Goal: Transaction & Acquisition: Purchase product/service

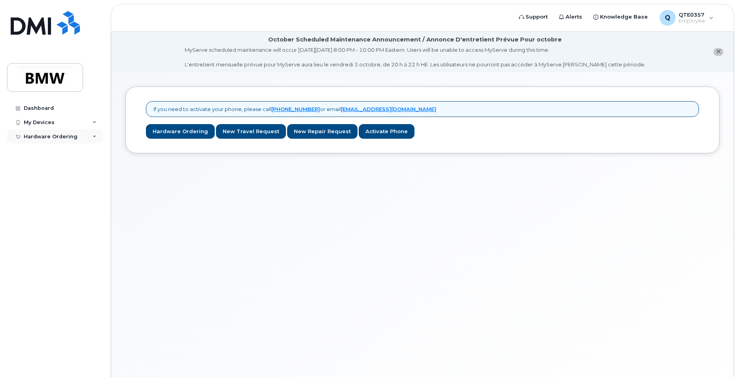
click at [51, 132] on div "Hardware Ordering" at bounding box center [55, 137] width 96 height 14
click at [48, 166] on div "New Order" at bounding box center [42, 166] width 30 height 7
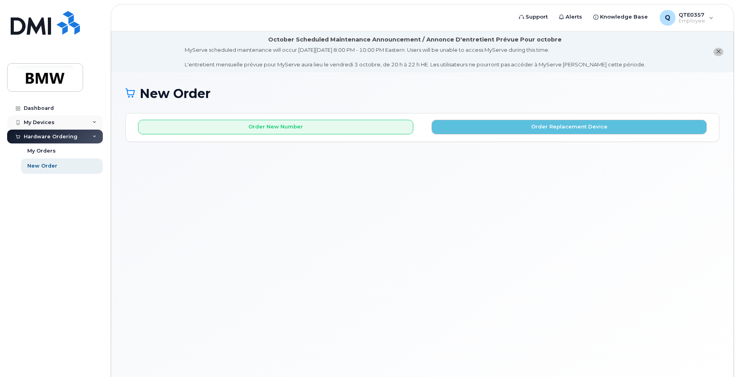
click at [72, 123] on div "My Devices" at bounding box center [55, 122] width 96 height 14
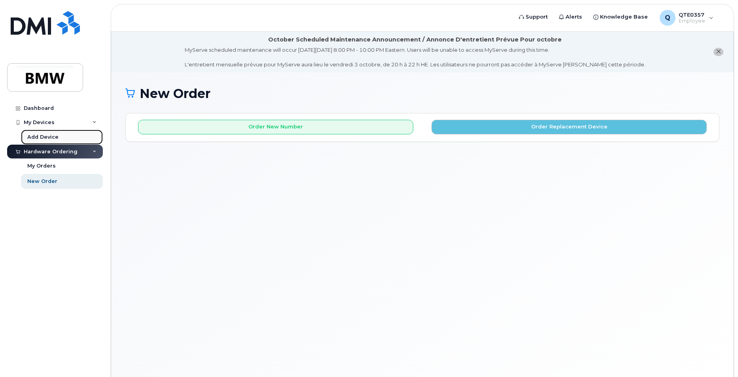
click at [55, 138] on div "Add Device" at bounding box center [42, 137] width 31 height 7
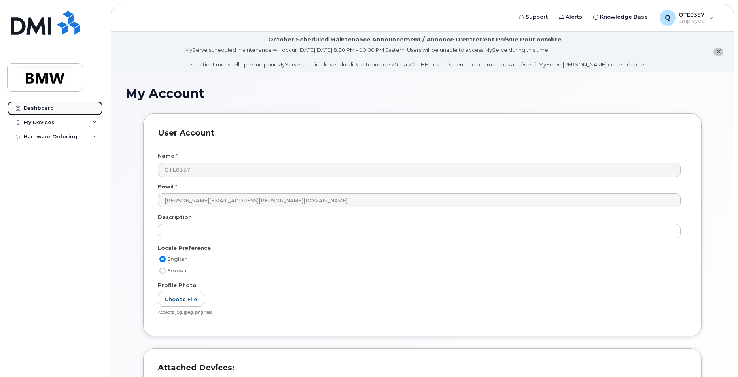
click at [39, 107] on div "Dashboard" at bounding box center [39, 108] width 30 height 6
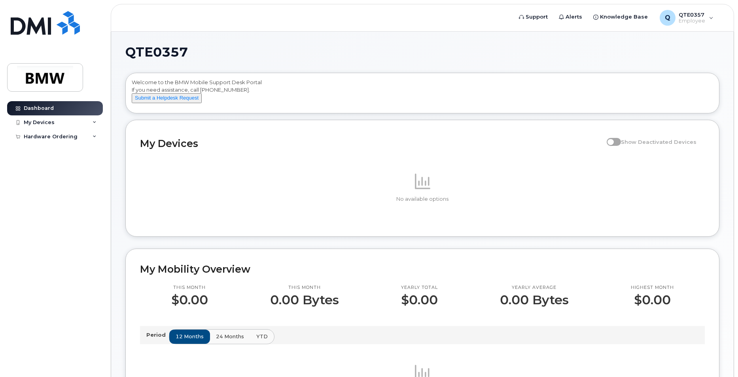
click at [620, 146] on span at bounding box center [614, 142] width 14 height 8
click at [85, 126] on div "My Devices" at bounding box center [55, 122] width 96 height 14
click at [53, 150] on div "Hardware Ordering" at bounding box center [51, 152] width 54 height 6
click at [98, 123] on div "My Devices" at bounding box center [55, 122] width 96 height 14
click at [46, 166] on div "New Order" at bounding box center [42, 166] width 30 height 7
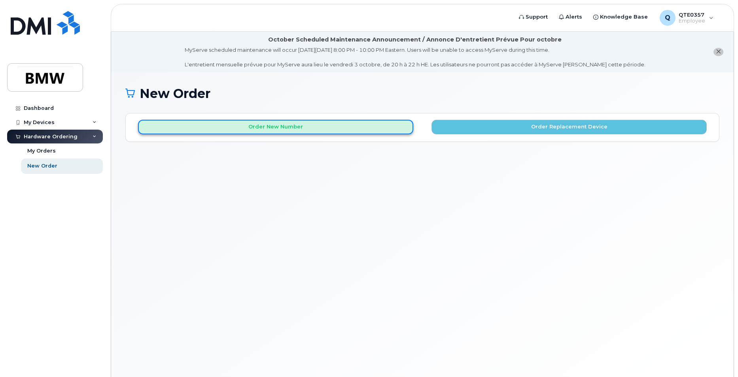
click at [266, 129] on button "Order New Number" at bounding box center [275, 127] width 275 height 15
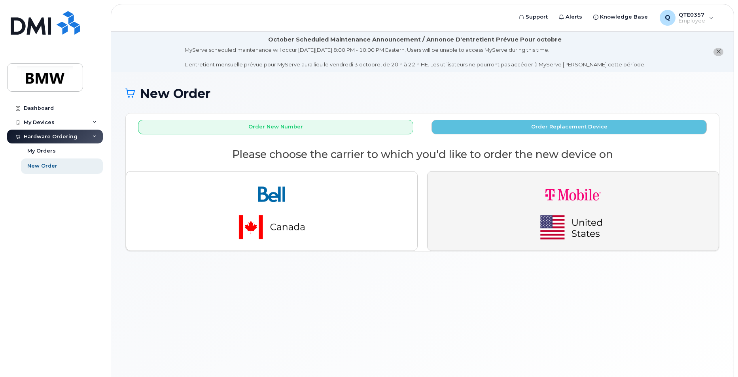
click at [562, 215] on img "button" at bounding box center [573, 211] width 111 height 66
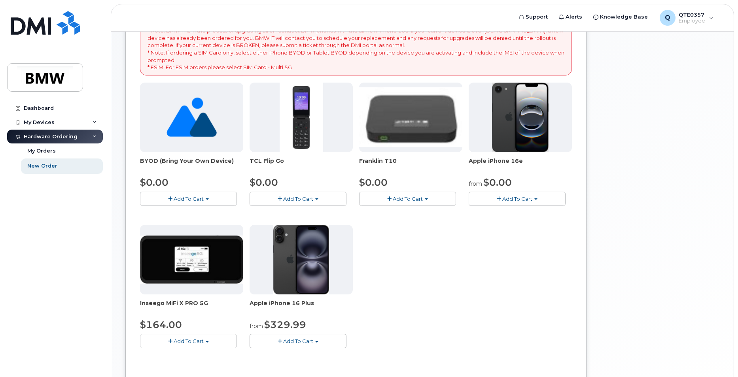
scroll to position [158, 0]
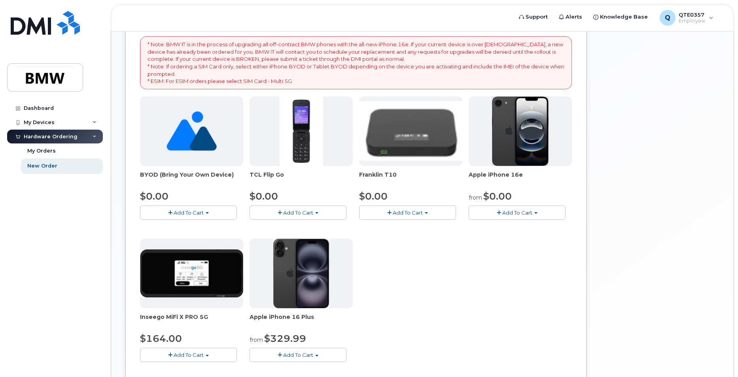
click at [323, 281] on img at bounding box center [301, 274] width 56 height 70
click at [507, 215] on span "Add To Cart" at bounding box center [517, 213] width 30 height 6
click at [524, 227] on link "$0.00 - 30 Month Activation (128GB)" at bounding box center [528, 228] width 114 height 10
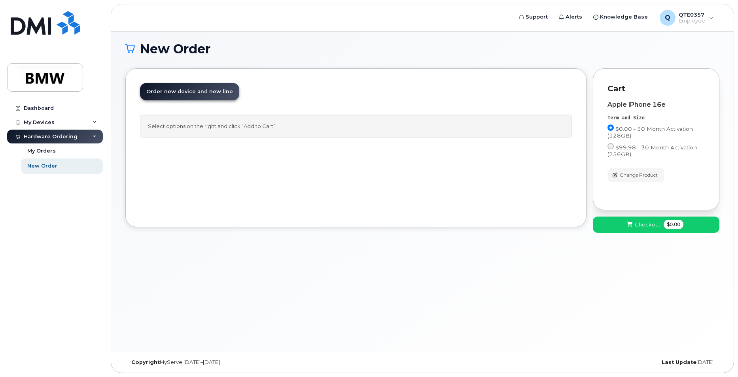
drag, startPoint x: 662, startPoint y: 92, endPoint x: 460, endPoint y: 172, distance: 217.6
click at [460, 172] on div "Order New Device Upgrade Existing Device Order new device and new line Order ne…" at bounding box center [355, 147] width 461 height 159
drag, startPoint x: 655, startPoint y: 90, endPoint x: 440, endPoint y: 258, distance: 272.5
click at [440, 258] on div "New Order × Share This Order If you want to allow others to create or edit orde…" at bounding box center [422, 190] width 622 height 324
click at [634, 187] on div "Apple iPhone 16e Term and Size $0.00 - 30 Month Activation (128GB) $99.98 - 30 …" at bounding box center [655, 144] width 97 height 101
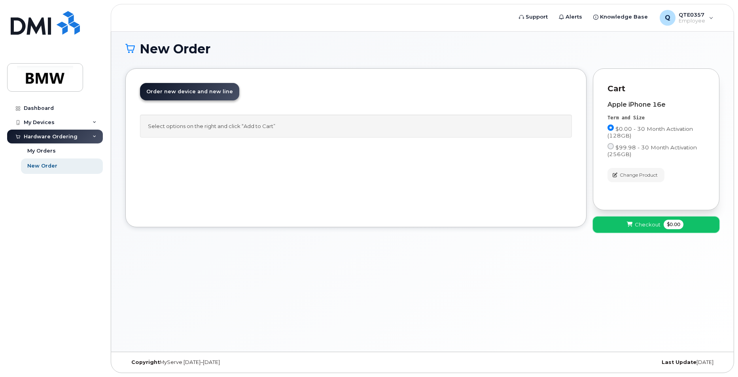
click at [635, 226] on span "Checkout" at bounding box center [648, 225] width 26 height 8
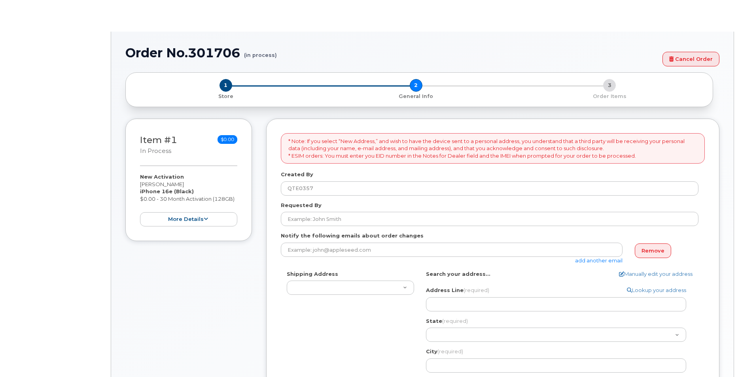
select select
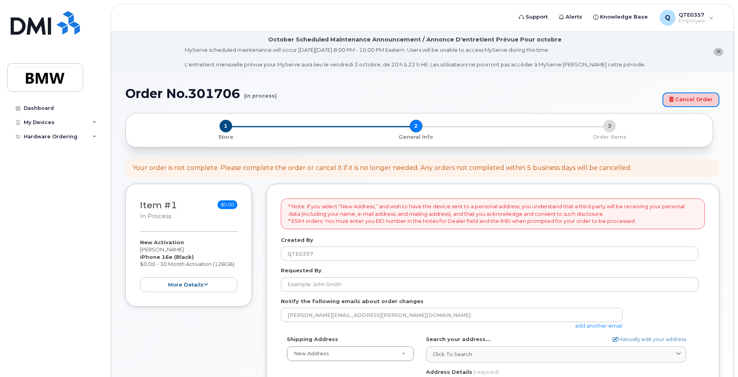
drag, startPoint x: 707, startPoint y: 100, endPoint x: 408, endPoint y: 36, distance: 305.8
click at [707, 100] on link "Cancel Order" at bounding box center [690, 100] width 57 height 15
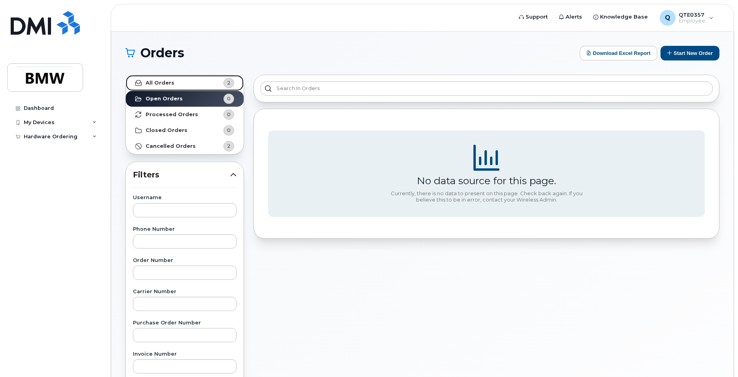
click at [168, 83] on strong "All Orders" at bounding box center [160, 83] width 29 height 6
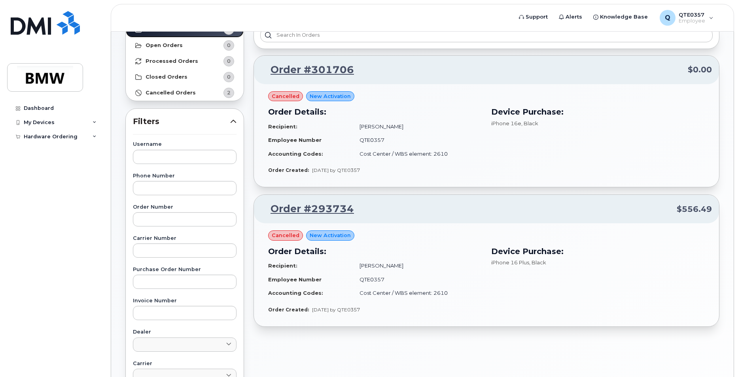
scroll to position [40, 0]
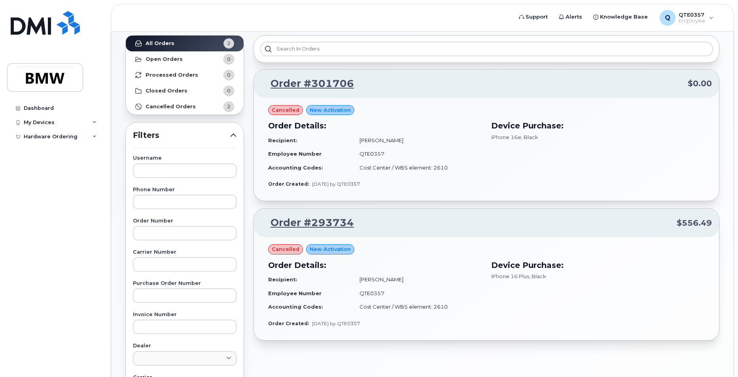
click at [285, 110] on span "cancelled" at bounding box center [286, 110] width 28 height 8
click at [327, 112] on span "New Activation" at bounding box center [330, 110] width 41 height 8
click at [284, 119] on div "Order Details: Recipient: Jonathan Smith Employee Number QTE0357 Accounting Cod…" at bounding box center [374, 147] width 223 height 64
click at [286, 115] on div "cancelled" at bounding box center [285, 110] width 35 height 10
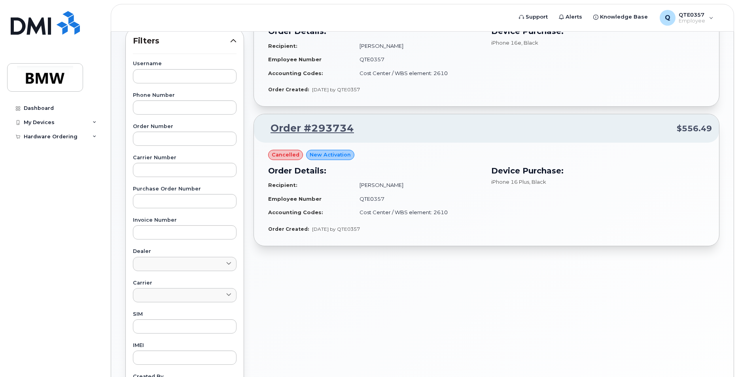
scroll to position [0, 0]
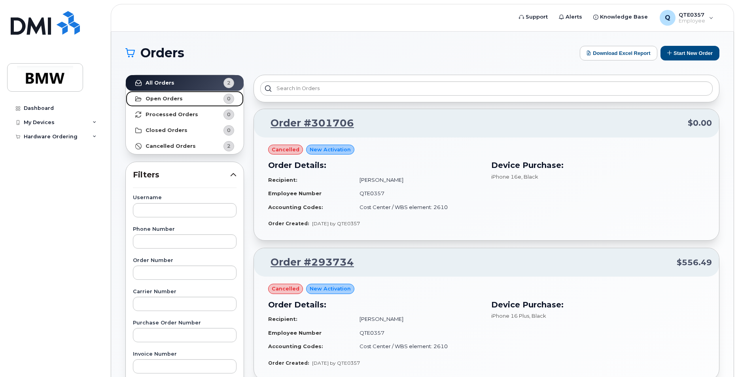
click at [179, 100] on strong "Open Orders" at bounding box center [164, 99] width 37 height 6
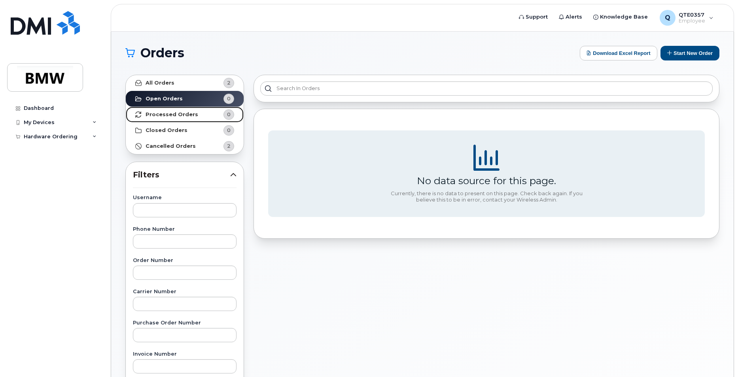
click at [171, 115] on strong "Processed Orders" at bounding box center [172, 115] width 53 height 6
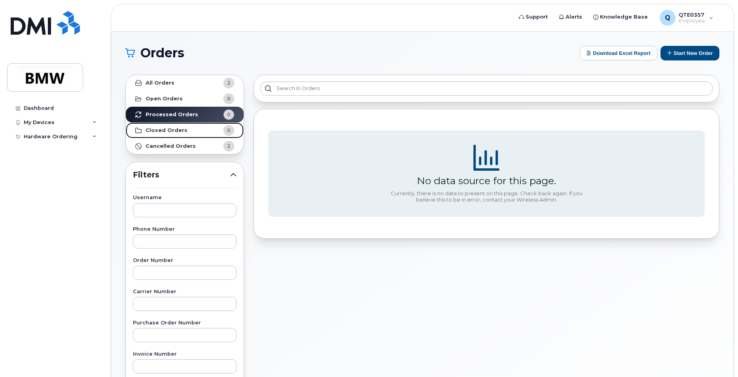
click at [171, 131] on strong "Closed Orders" at bounding box center [167, 130] width 42 height 6
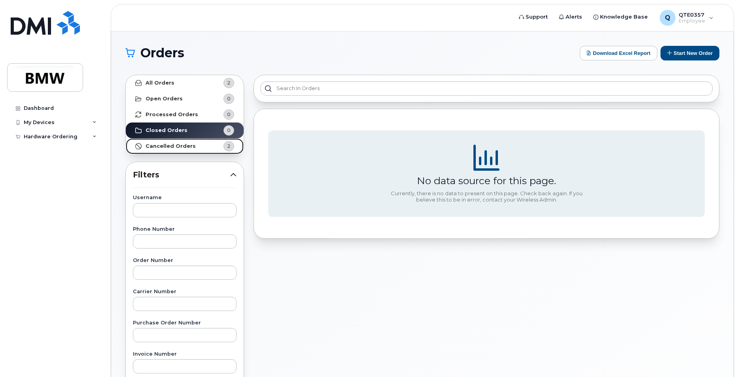
click at [173, 144] on strong "Cancelled Orders" at bounding box center [171, 146] width 50 height 6
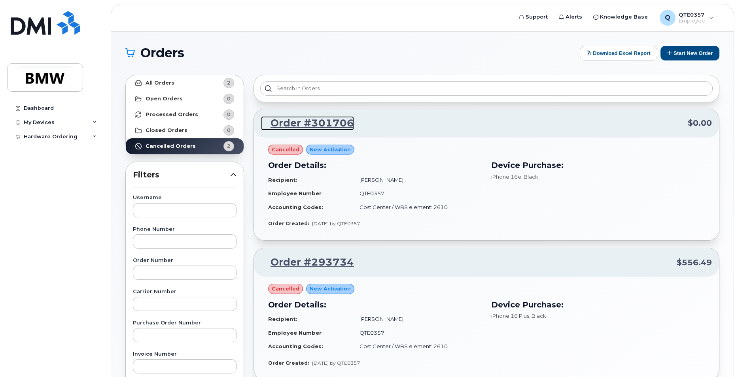
click at [335, 126] on link "Order #301706" at bounding box center [307, 123] width 93 height 14
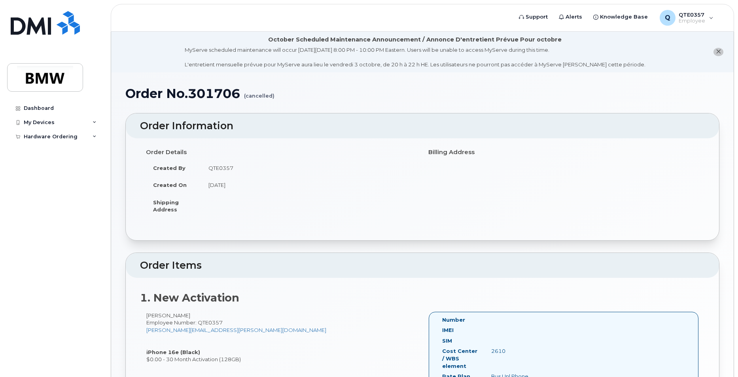
click at [717, 51] on icon "close notification" at bounding box center [718, 51] width 5 height 5
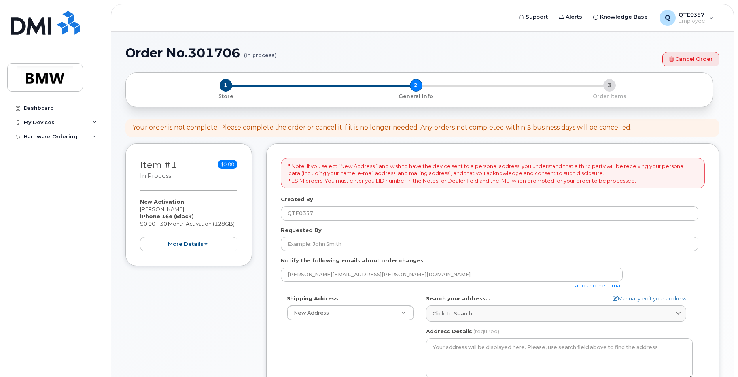
select select
click at [48, 136] on div "Hardware Ordering" at bounding box center [51, 137] width 54 height 6
click at [53, 151] on div "My Orders" at bounding box center [41, 151] width 28 height 7
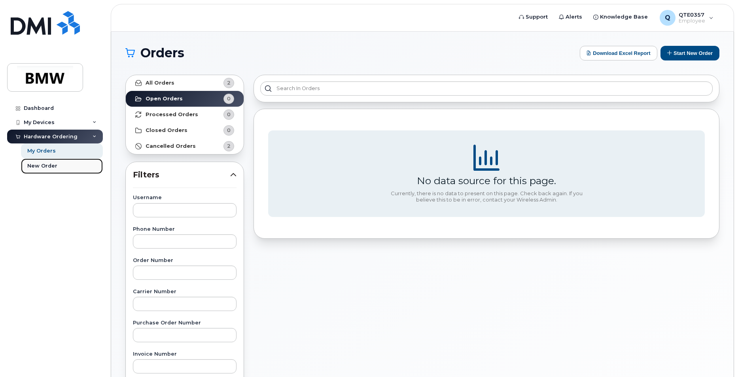
click at [50, 168] on div "New Order" at bounding box center [42, 166] width 30 height 7
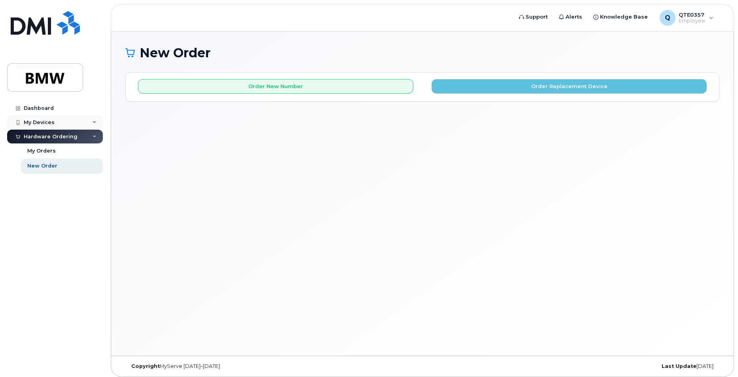
click at [46, 121] on div "My Devices" at bounding box center [39, 122] width 31 height 6
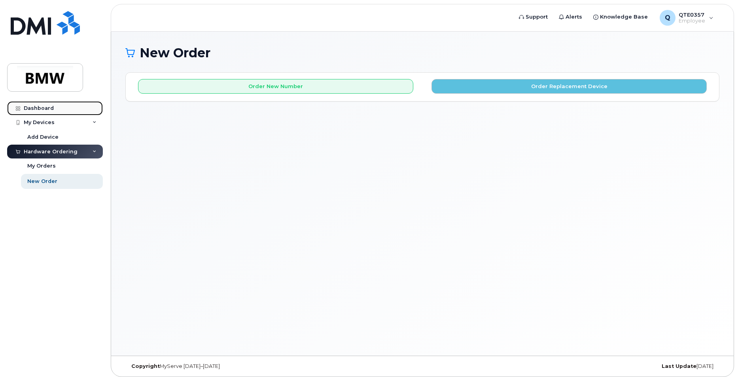
click at [45, 108] on div "Dashboard" at bounding box center [39, 108] width 30 height 6
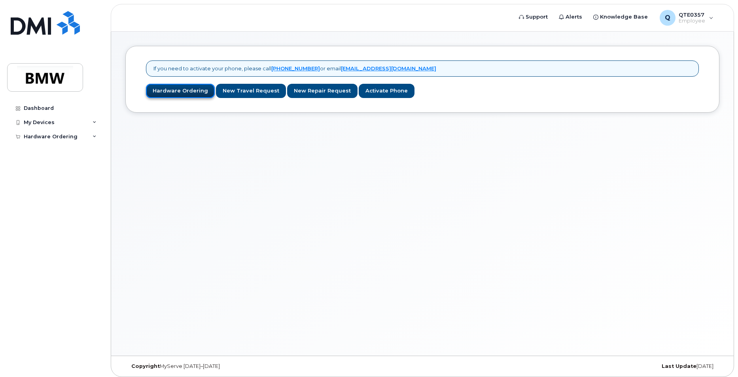
click at [164, 92] on link "Hardware Ordering" at bounding box center [180, 91] width 69 height 15
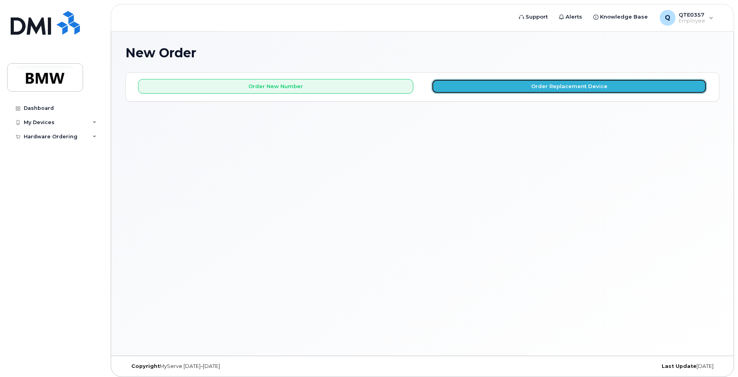
click at [498, 86] on button "Order Replacement Device" at bounding box center [568, 86] width 275 height 15
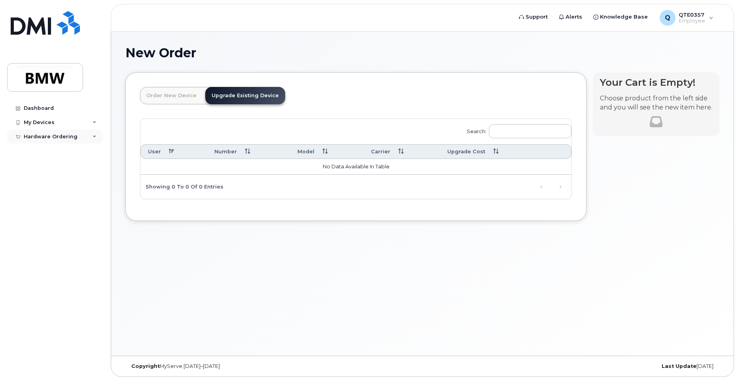
click at [51, 136] on div "Hardware Ordering" at bounding box center [51, 137] width 54 height 6
click at [50, 166] on div "New Order" at bounding box center [42, 166] width 30 height 7
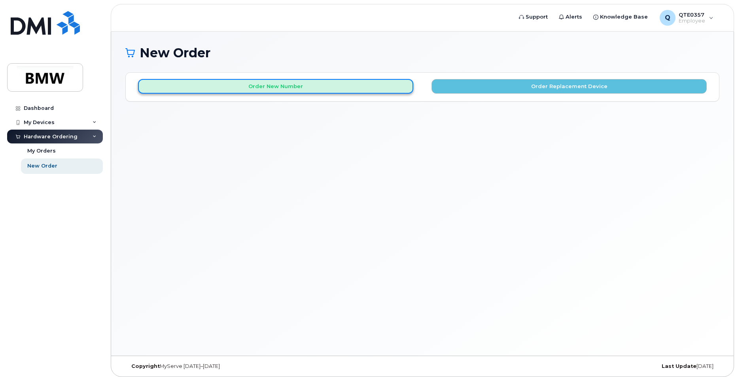
click at [342, 88] on button "Order New Number" at bounding box center [275, 86] width 275 height 15
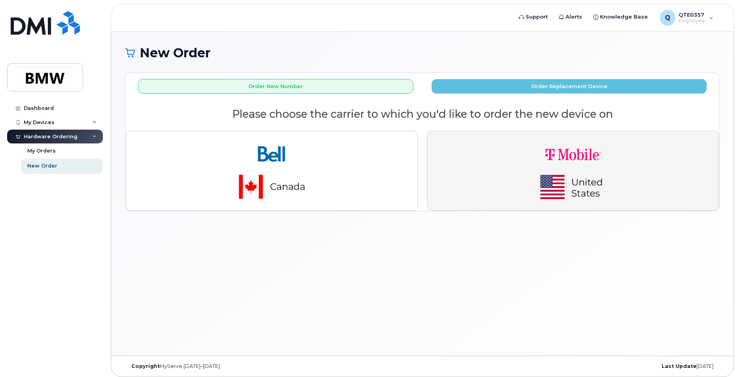
click at [588, 168] on img "button" at bounding box center [573, 171] width 111 height 66
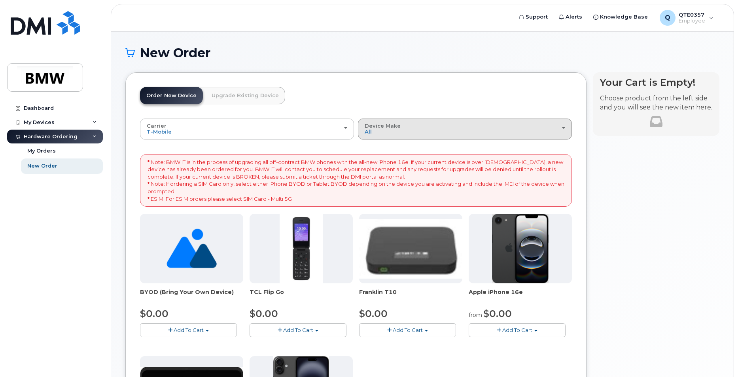
click at [484, 134] on div "Device Make All Cell Phone iPhone Modem" at bounding box center [465, 129] width 201 height 12
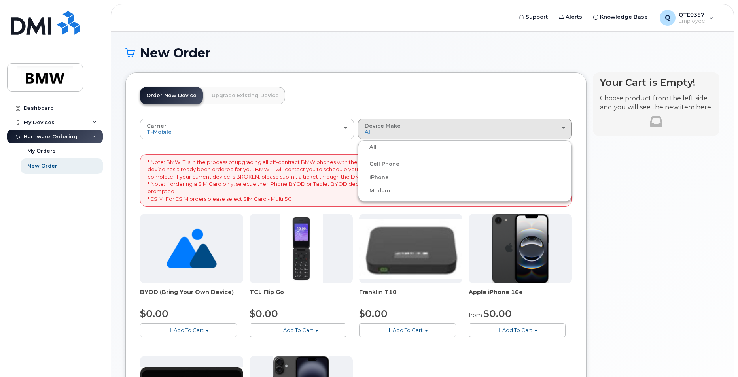
click at [382, 178] on label "iPhone" at bounding box center [374, 177] width 29 height 9
click at [0, 0] on input "iPhone" at bounding box center [0, 0] width 0 height 0
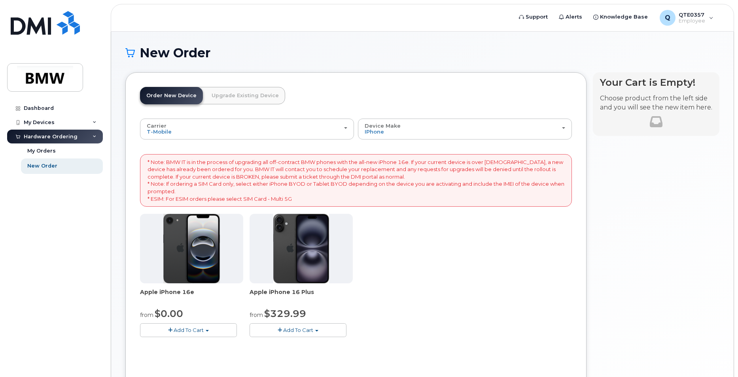
click at [193, 328] on span "Add To Cart" at bounding box center [189, 330] width 30 height 6
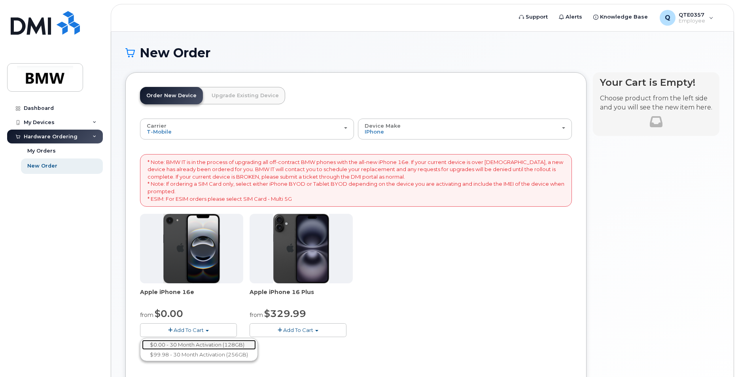
click at [202, 344] on link "$0.00 - 30 Month Activation (128GB)" at bounding box center [199, 345] width 114 height 10
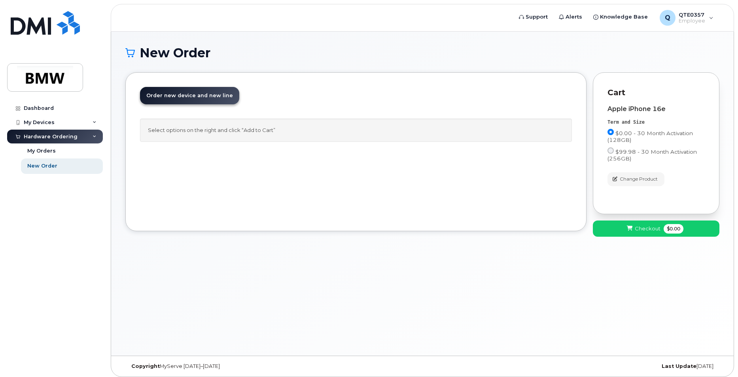
click at [263, 134] on div "Select options on the right and click “Add to Cart”" at bounding box center [356, 130] width 432 height 23
click at [624, 130] on span "$0.00 - 30 Month Activation (128GB)" at bounding box center [649, 136] width 85 height 13
click at [614, 130] on input "$0.00 - 30 Month Activation (128GB)" at bounding box center [610, 132] width 6 height 6
click at [611, 131] on input "$0.00 - 30 Month Activation (128GB)" at bounding box center [610, 132] width 6 height 6
click at [612, 132] on input "$0.00 - 30 Month Activation (128GB)" at bounding box center [610, 132] width 6 height 6
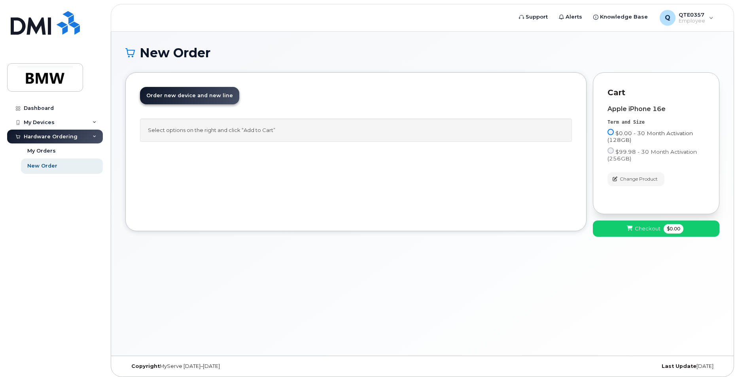
click at [612, 132] on input "$0.00 - 30 Month Activation (128GB)" at bounding box center [610, 132] width 6 height 6
click at [610, 158] on span "$99.98 - 30 Month Activation (256GB)" at bounding box center [651, 155] width 89 height 13
click at [610, 154] on input "$99.98 - 30 Month Activation (256GB)" at bounding box center [610, 151] width 6 height 6
radio input "true"
click at [609, 131] on input "$0.00 - 30 Month Activation (128GB)" at bounding box center [610, 132] width 6 height 6
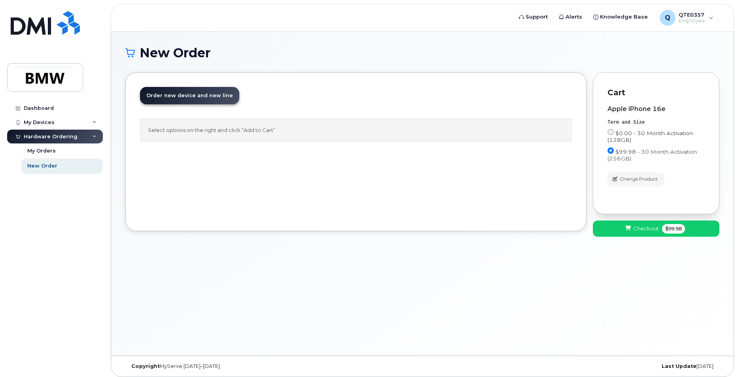
radio input "true"
click at [611, 132] on input "$0.00 - 30 Month Activation (128GB)" at bounding box center [610, 132] width 6 height 6
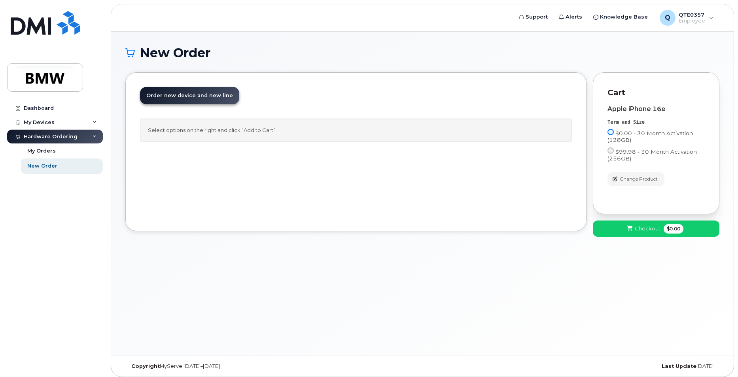
click at [611, 132] on input "$0.00 - 30 Month Activation (128GB)" at bounding box center [610, 132] width 6 height 6
click at [611, 151] on input "$99.98 - 30 Month Activation (256GB)" at bounding box center [610, 151] width 6 height 6
radio input "true"
click at [611, 132] on input "$0.00 - 30 Month Activation (128GB)" at bounding box center [610, 132] width 6 height 6
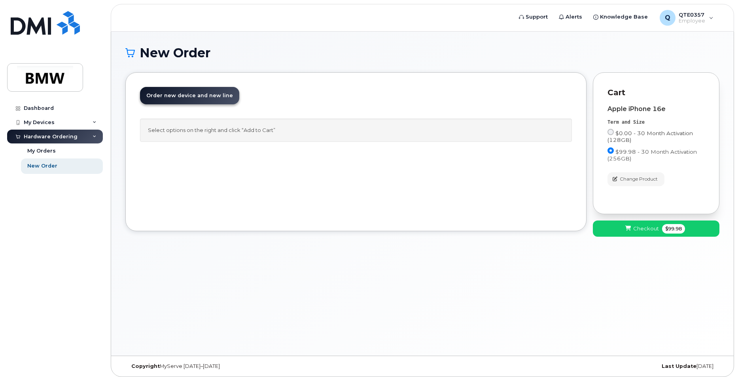
radio input "true"
click at [670, 228] on span "$0.00" at bounding box center [674, 228] width 20 height 9
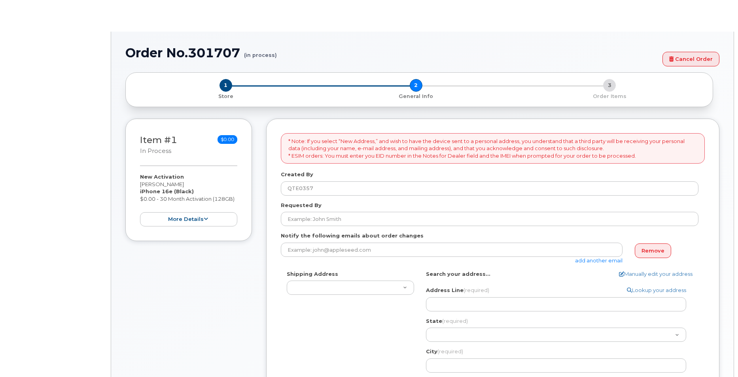
select select
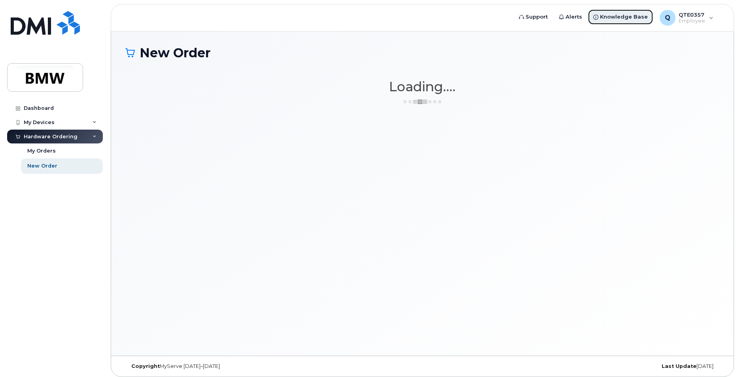
click at [635, 15] on span "Knowledge Base" at bounding box center [624, 17] width 48 height 8
click at [55, 165] on div "New Order" at bounding box center [42, 166] width 30 height 7
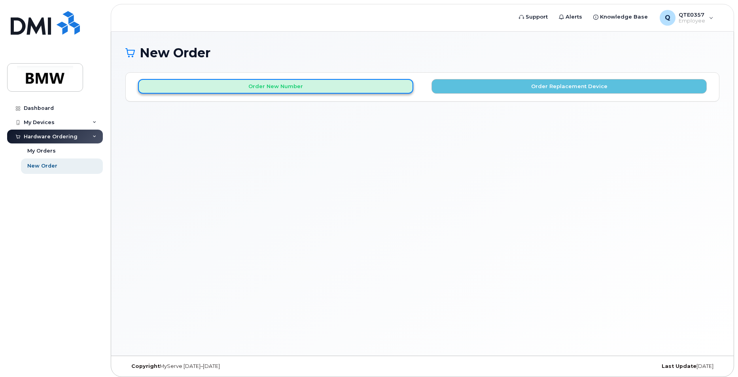
click at [271, 86] on button "Order New Number" at bounding box center [275, 86] width 275 height 15
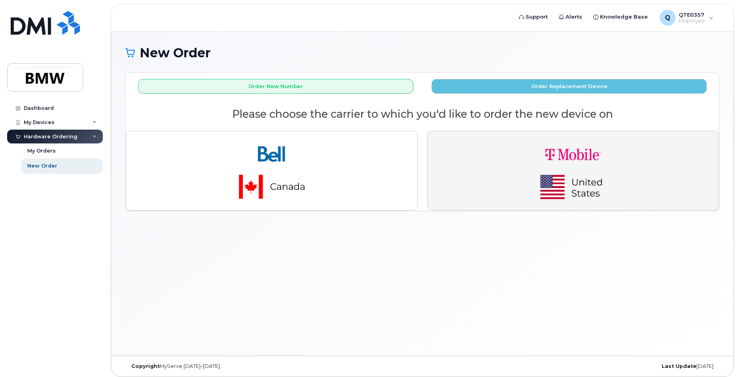
click at [605, 171] on img "button" at bounding box center [573, 171] width 111 height 66
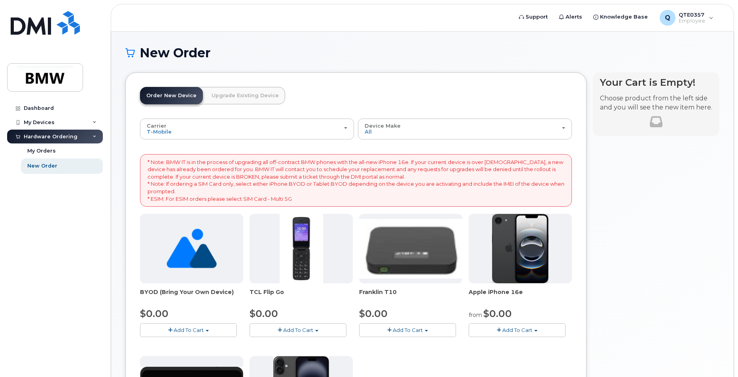
click at [519, 331] on span "Add To Cart" at bounding box center [517, 330] width 30 height 6
click at [501, 329] on span "button" at bounding box center [499, 330] width 4 height 5
click at [498, 330] on span "button" at bounding box center [499, 330] width 4 height 5
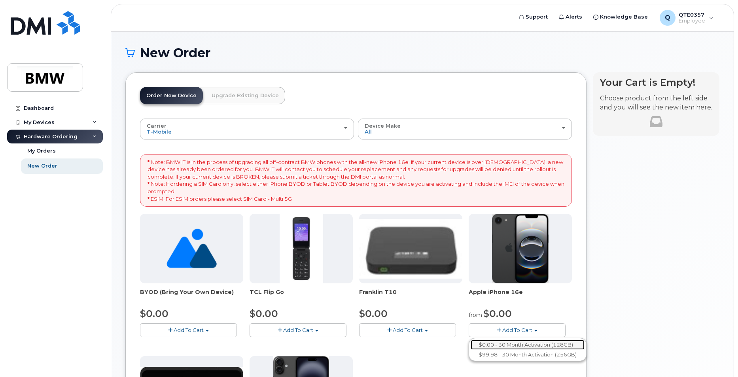
click at [504, 345] on link "$0.00 - 30 Month Activation (128GB)" at bounding box center [528, 345] width 114 height 10
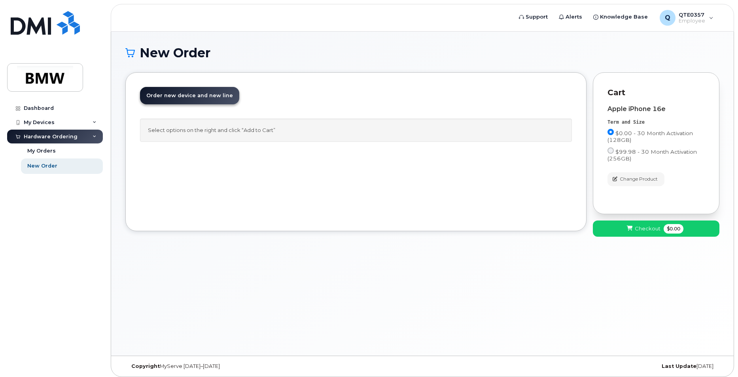
click at [617, 92] on p "Cart" at bounding box center [655, 92] width 97 height 11
click at [651, 179] on span "Change Product" at bounding box center [639, 179] width 38 height 7
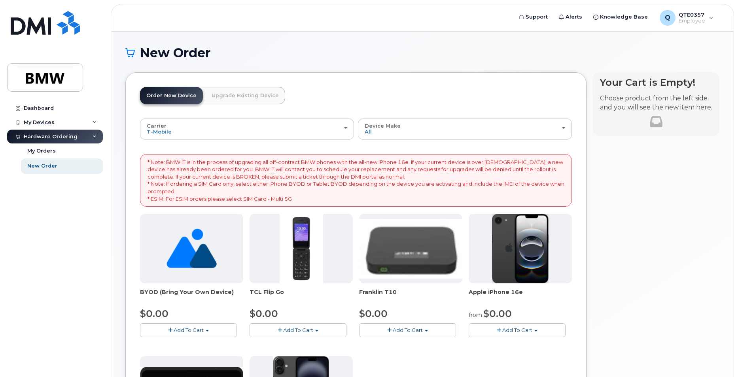
click at [511, 330] on span "Add To Cart" at bounding box center [517, 330] width 30 height 6
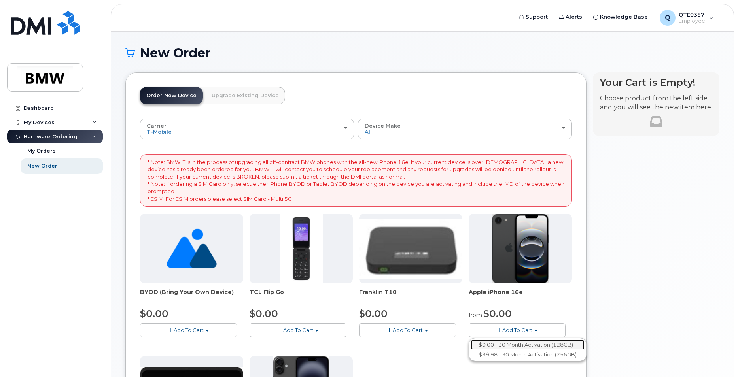
click at [511, 344] on link "$0.00 - 30 Month Activation (128GB)" at bounding box center [528, 345] width 114 height 10
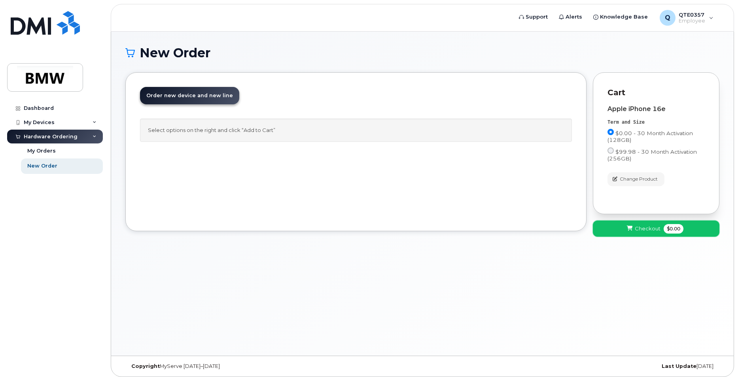
click at [642, 229] on span "Checkout" at bounding box center [648, 229] width 26 height 8
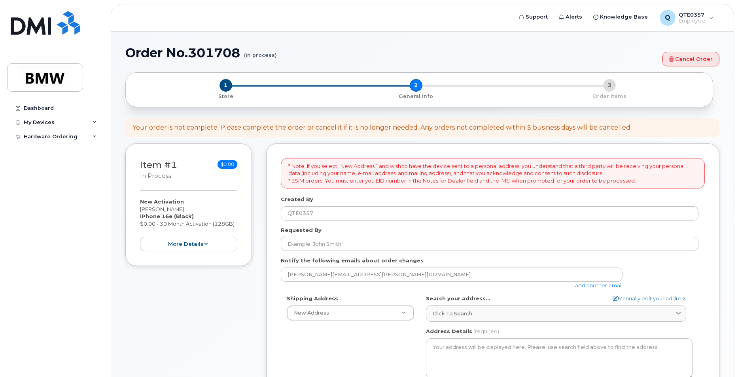
select select
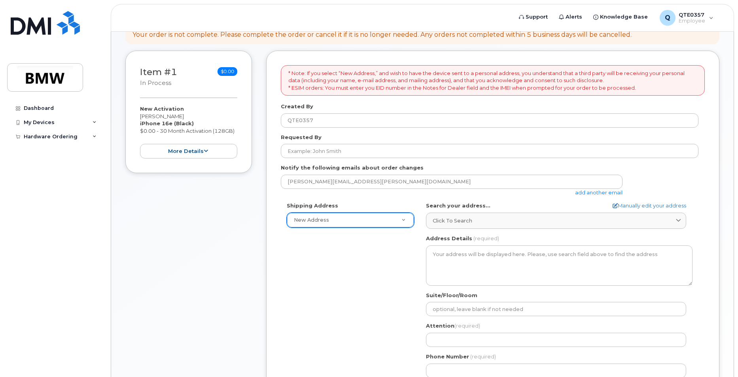
scroll to position [79, 0]
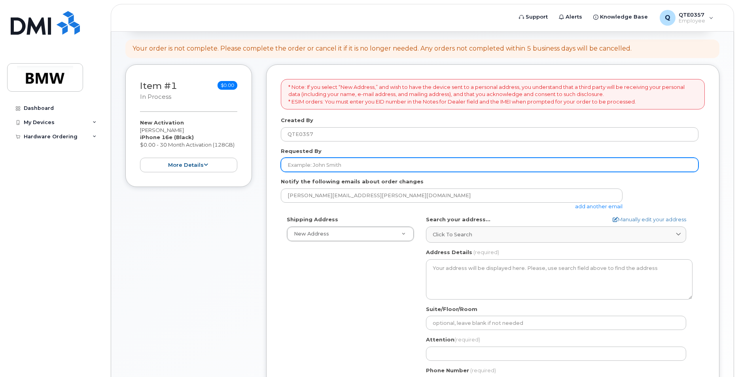
click at [336, 166] on input "Requested By" at bounding box center [490, 165] width 418 height 14
type input "jonathan smith"
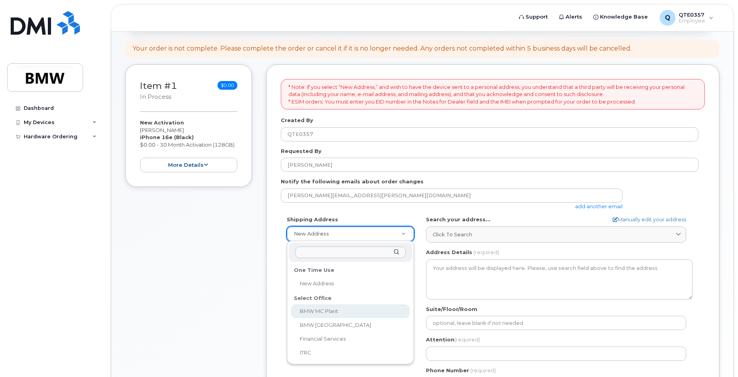
select select
type textarea "1400 Highway 101 S GREER SC 29651-6731 UNITED STATES Greer South Carolina 29651…"
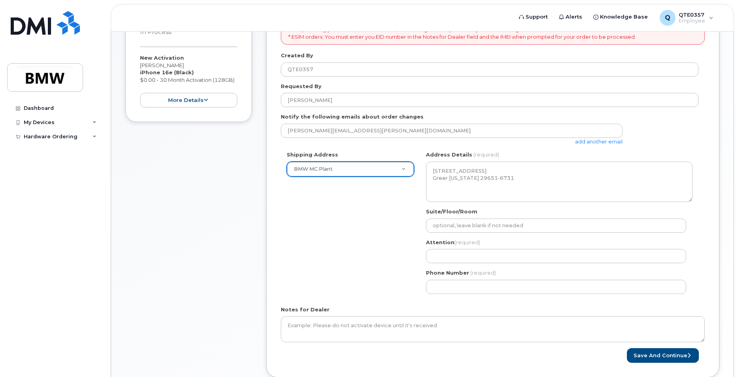
scroll to position [158, 0]
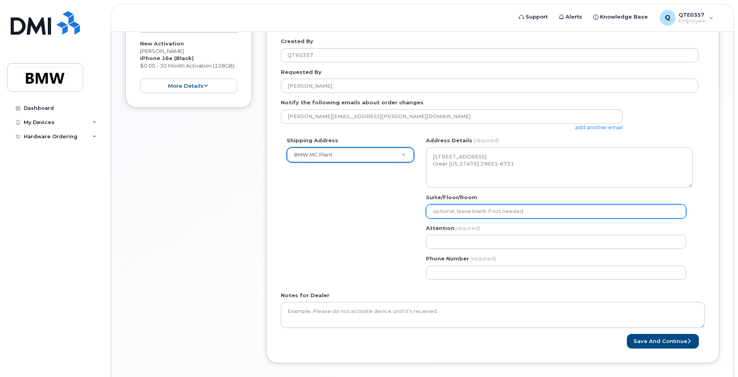
click at [453, 212] on input "Suite/Floor/Room" at bounding box center [556, 211] width 260 height 14
select select
type input "b"
select select
type input "bo"
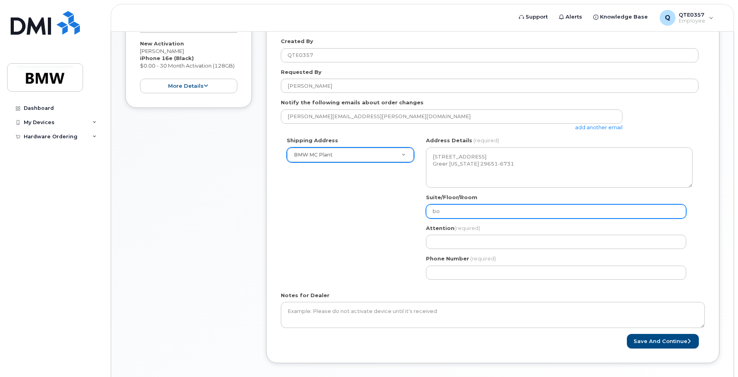
select select
type input "bod"
select select
type input "body"
select select
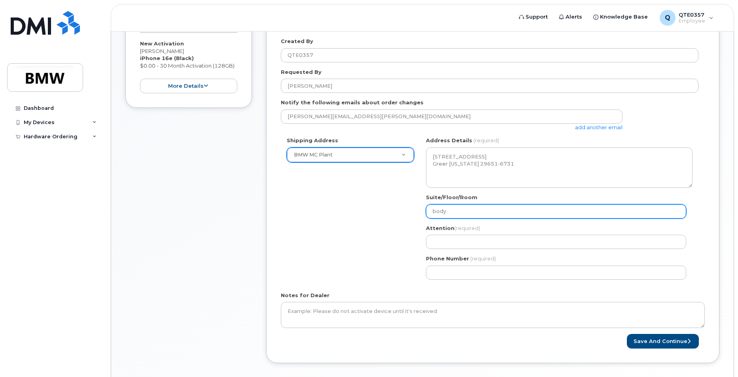
type input "body s"
select select
type input "body sh"
select select
type input "body sho"
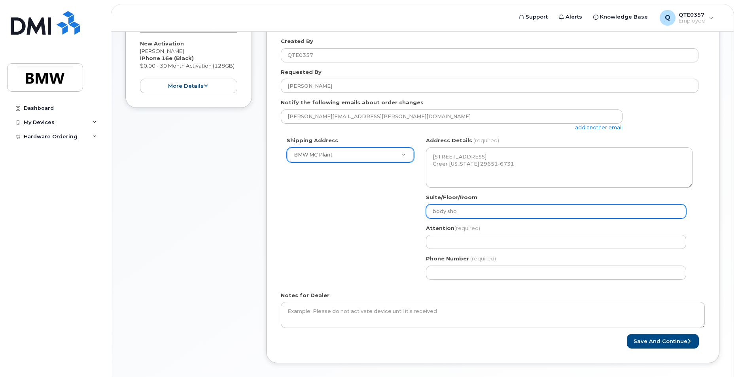
select select
type input "body shop"
select select
type input "body shop 3"
select select
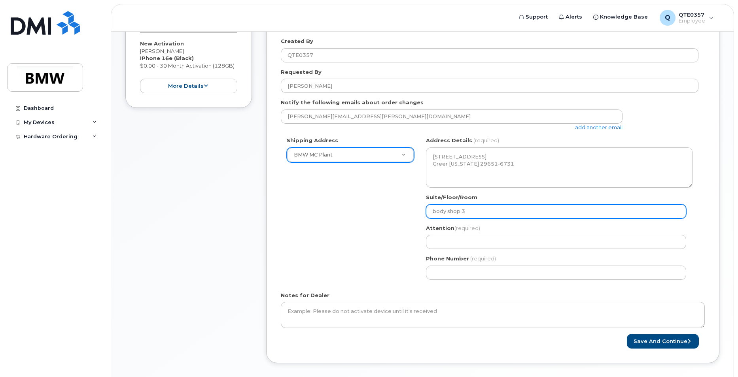
type input "body shop 32"
select select
type input "body shop 32."
select select
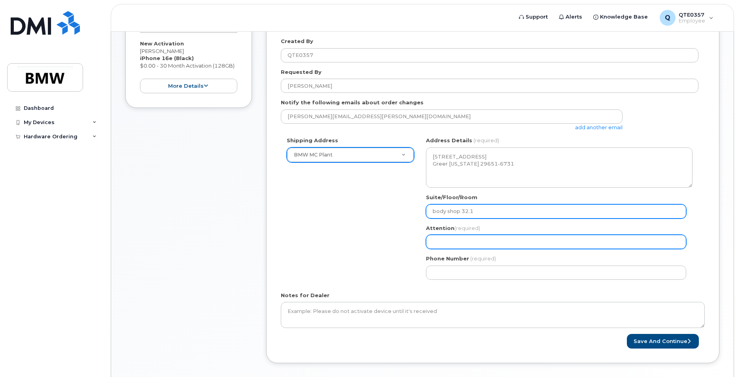
type input "body shop 32.1"
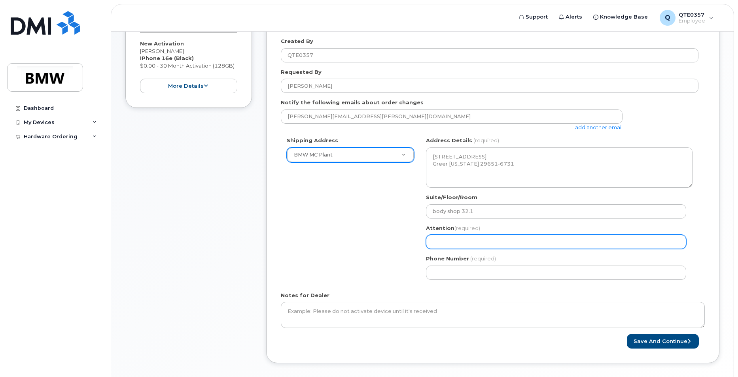
click at [470, 239] on input "Attention (required)" at bounding box center [556, 242] width 260 height 14
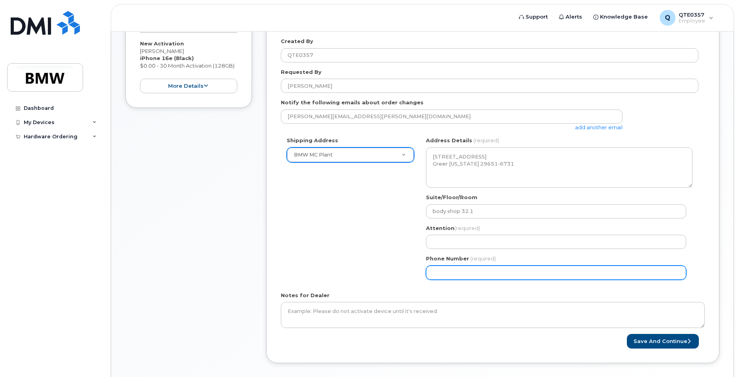
click at [473, 274] on input "Phone Number" at bounding box center [556, 273] width 260 height 14
type input "8645620980"
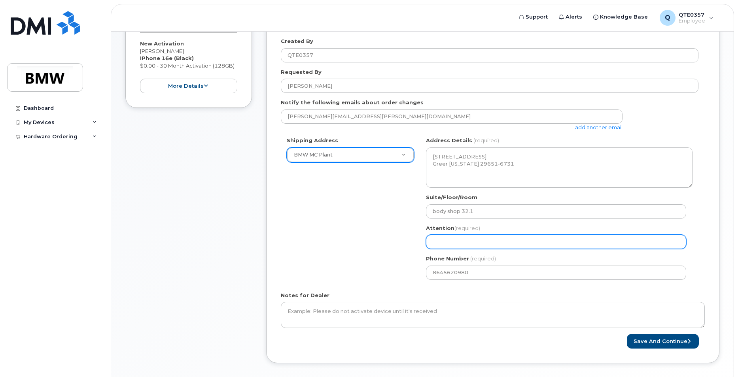
click at [488, 240] on input "Attention (required)" at bounding box center [556, 242] width 260 height 14
select select
type input "n"
select select
type input "ne"
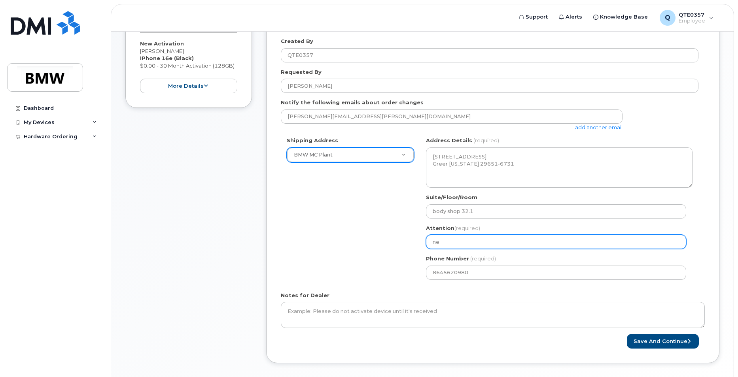
select select
type input "new"
select select
type input "new o"
select select
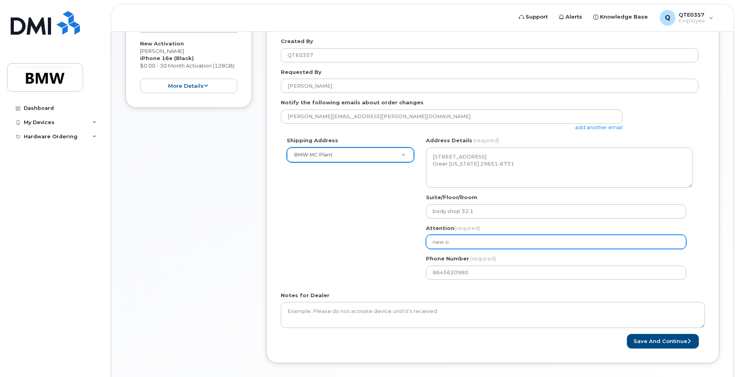
type input "new or"
select select
type input "new ord"
select select
type input "new orde"
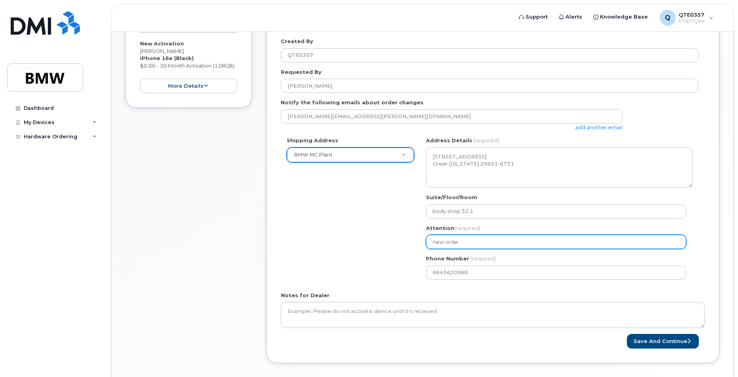
select select
type input "new order"
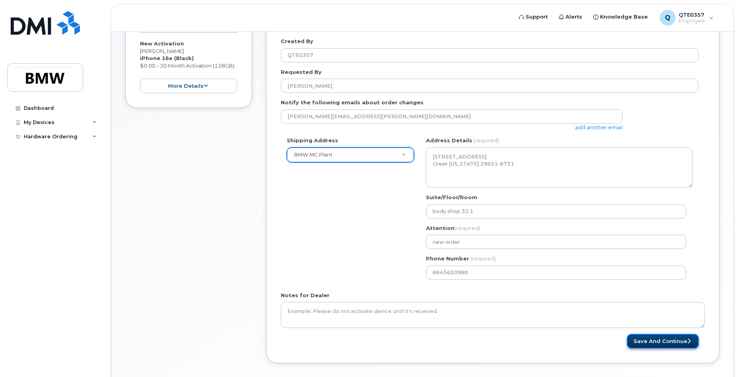
click at [675, 340] on button "Save and Continue" at bounding box center [663, 341] width 72 height 15
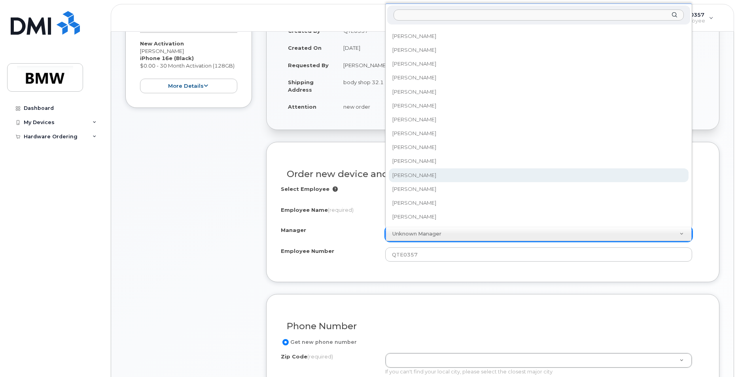
scroll to position [7316, 0]
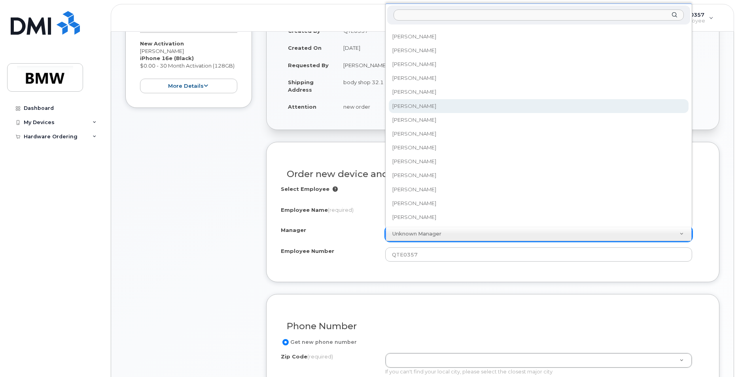
select select "1902064"
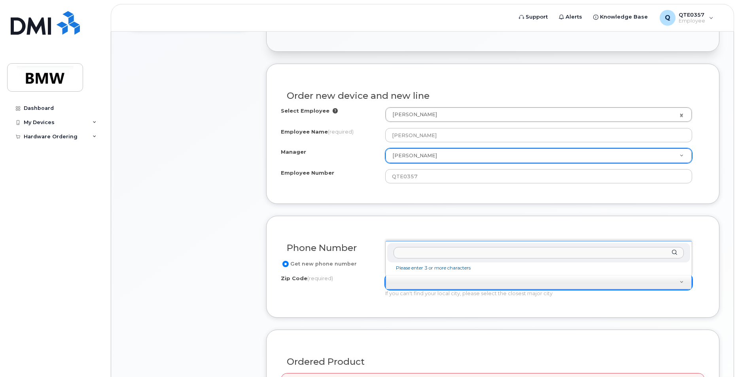
scroll to position [237, 0]
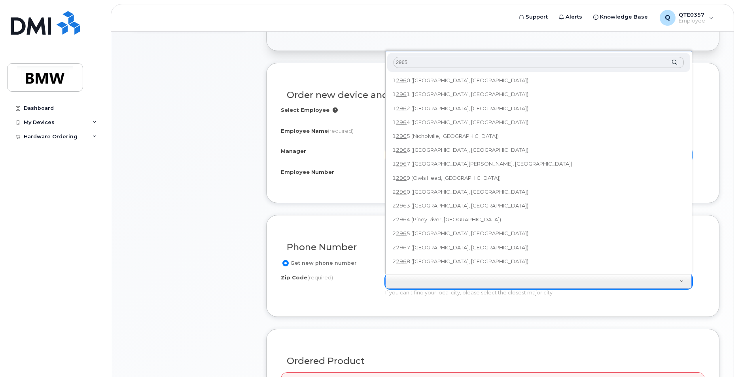
type input "29651"
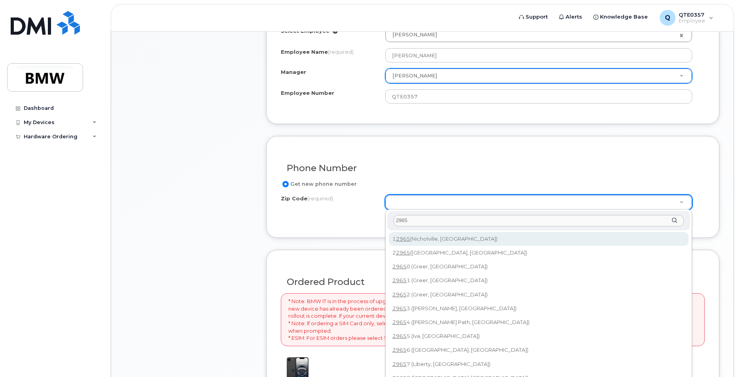
scroll to position [0, 0]
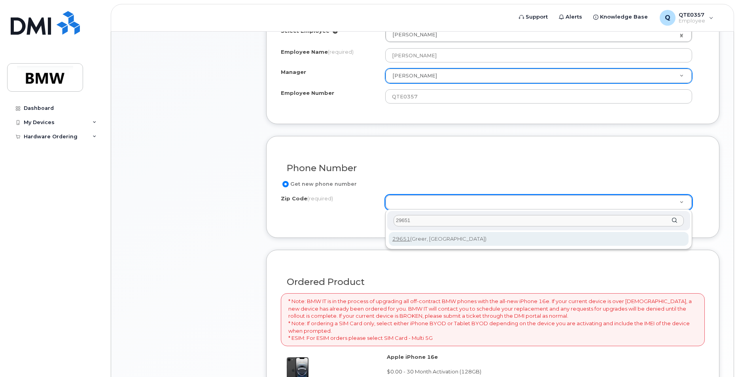
type input "29651"
type input "29651 (Greer, SC)"
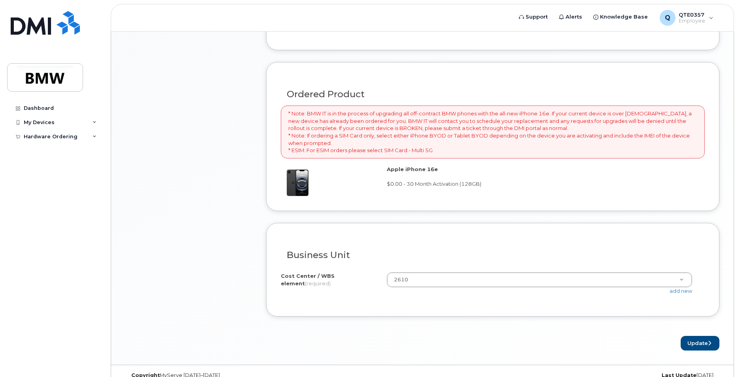
scroll to position [517, 0]
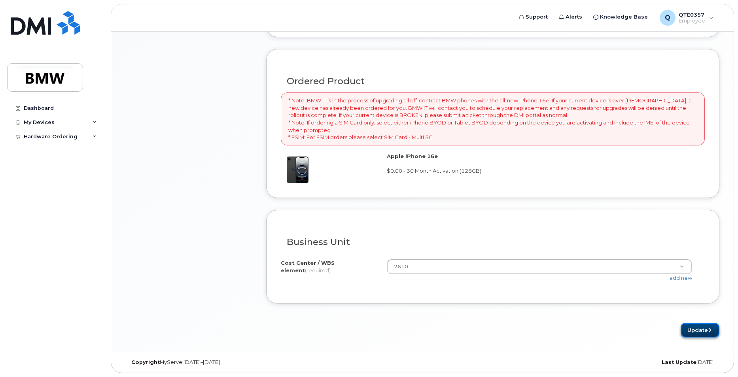
click at [691, 332] on button "Update" at bounding box center [700, 330] width 39 height 15
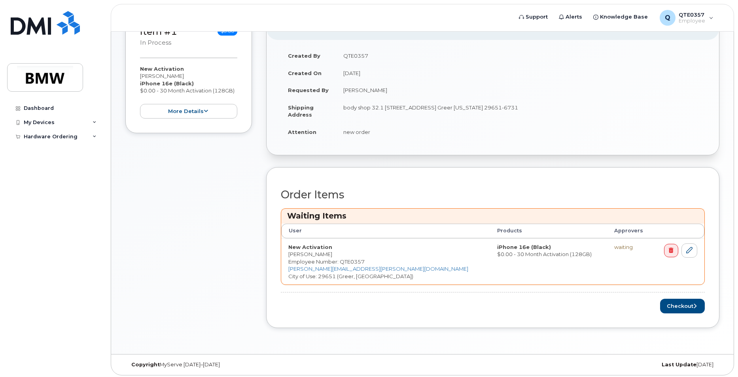
scroll to position [169, 0]
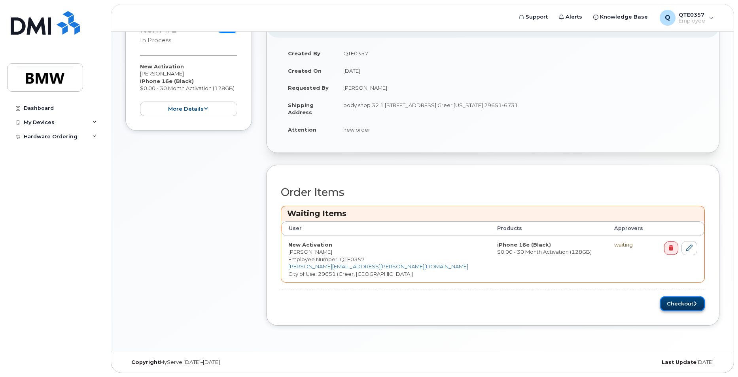
click at [688, 306] on button "Checkout" at bounding box center [682, 304] width 45 height 15
